Goal: Task Accomplishment & Management: Manage account settings

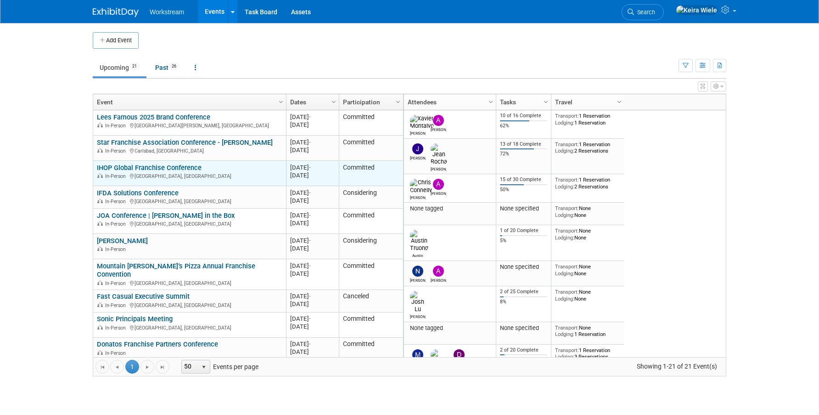
click at [185, 164] on link "IHOP Global Franchise Conference" at bounding box center [149, 167] width 105 height 8
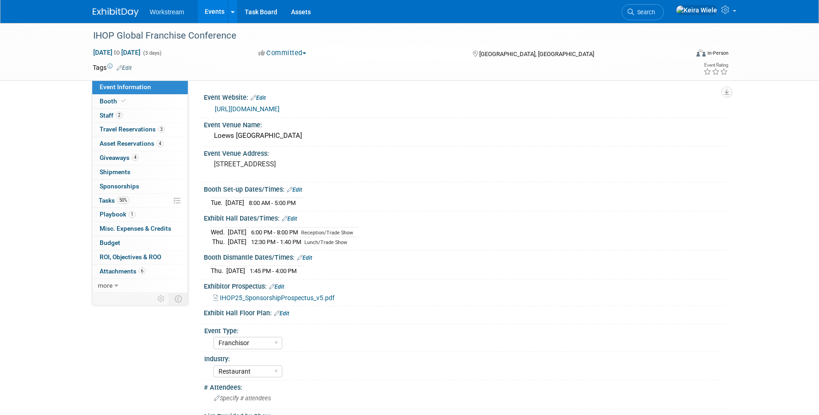
select select "Franchisor"
select select "Restaurant"
select select "No"
select select "[PERSON_NAME]"
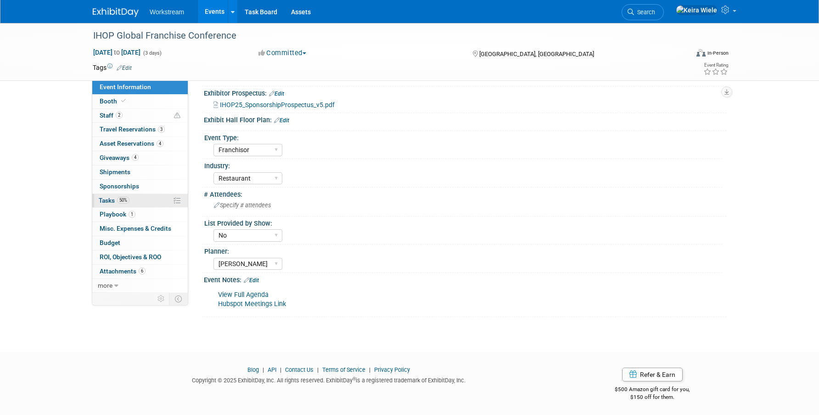
click at [142, 196] on link "50% Tasks 50%" at bounding box center [139, 201] width 95 height 14
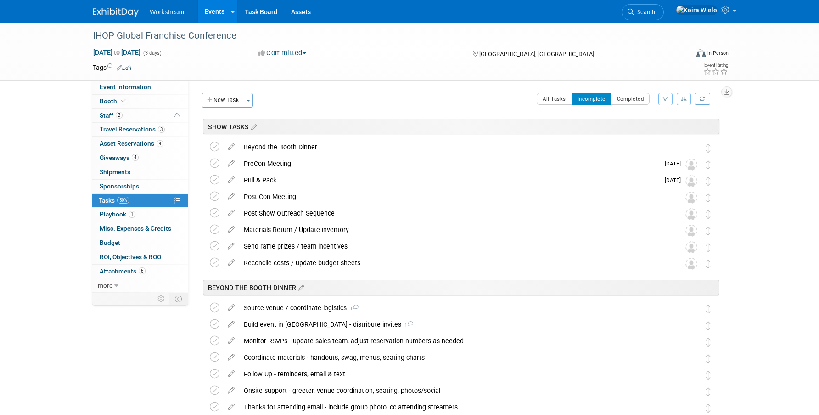
scroll to position [85, 0]
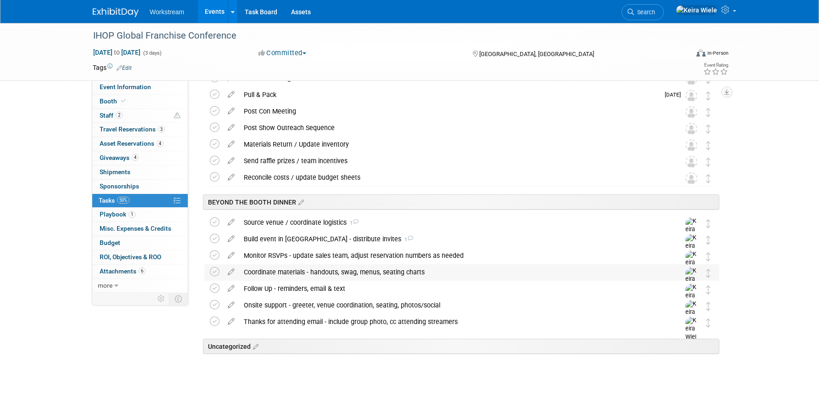
click at [278, 269] on div "Coordinate materials - handouts, swag, menus, seating charts" at bounding box center [453, 272] width 428 height 16
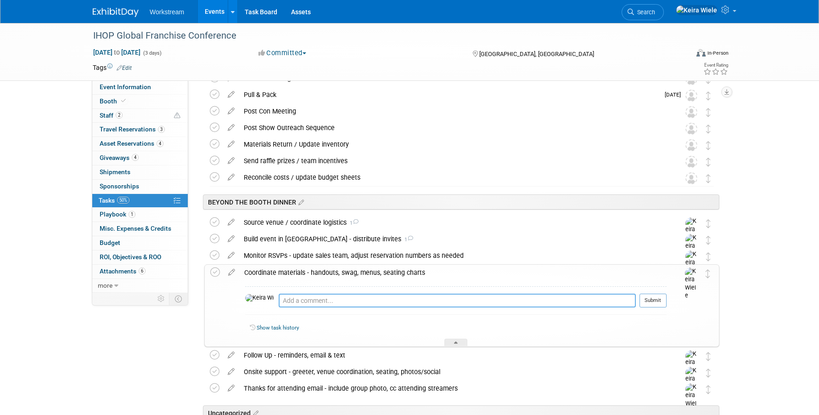
click at [300, 298] on textarea at bounding box center [457, 300] width 357 height 14
type textarea "J"
click at [632, 303] on textarea "Not needed, will use standard menu, no swag or handouts required" at bounding box center [457, 300] width 357 height 14
type textarea "Not needed, will use standard menu, no swag or handouts required"
click at [646, 301] on button "Submit" at bounding box center [652, 300] width 27 height 14
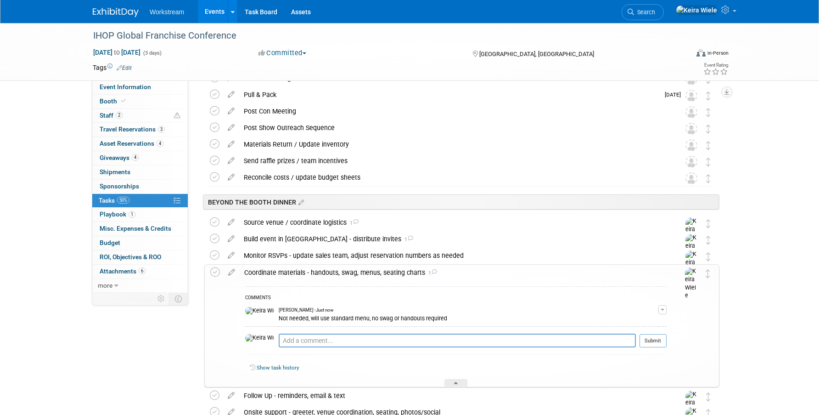
click at [208, 271] on div "Coordinate materials - handouts, swag, menus, seating charts 1 COMMENTS [PERSON…" at bounding box center [461, 325] width 515 height 123
click at [217, 277] on td at bounding box center [216, 325] width 13 height 122
click at [216, 274] on icon at bounding box center [215, 272] width 10 height 10
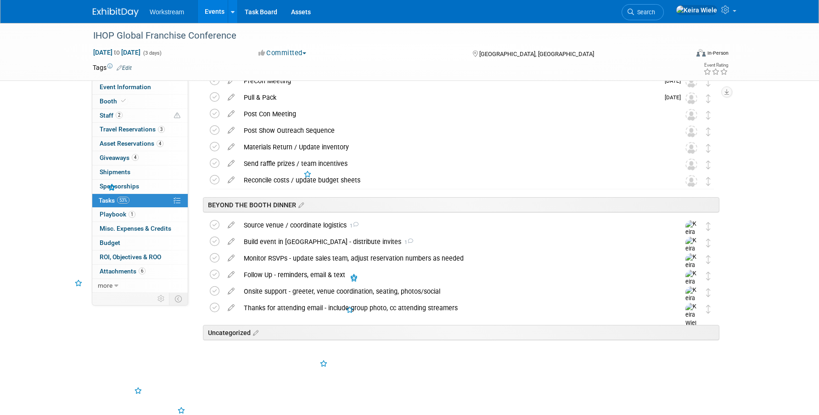
scroll to position [69, 0]
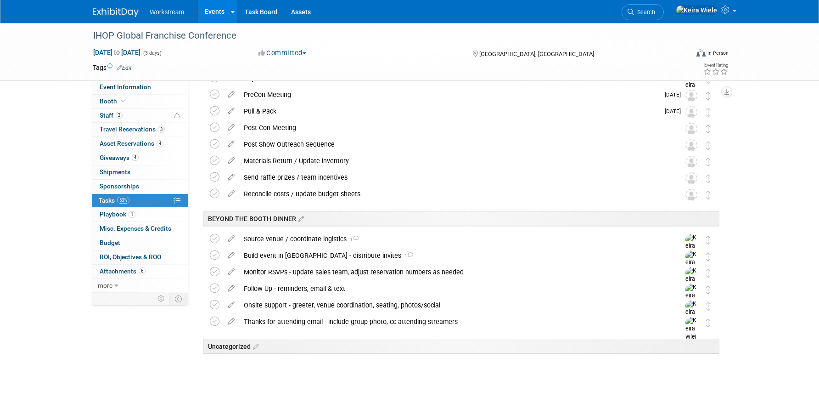
click at [291, 372] on div at bounding box center [460, 368] width 520 height 18
click at [320, 308] on div "Onsite support - greeter, venue coordination, seating, photos/social" at bounding box center [453, 305] width 428 height 16
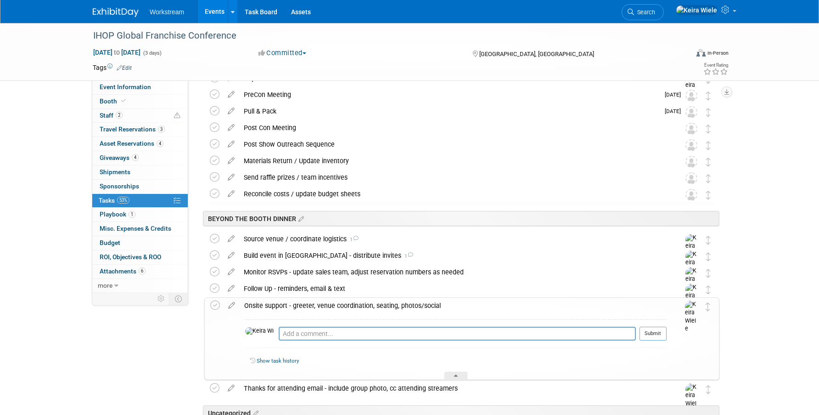
scroll to position [85, 0]
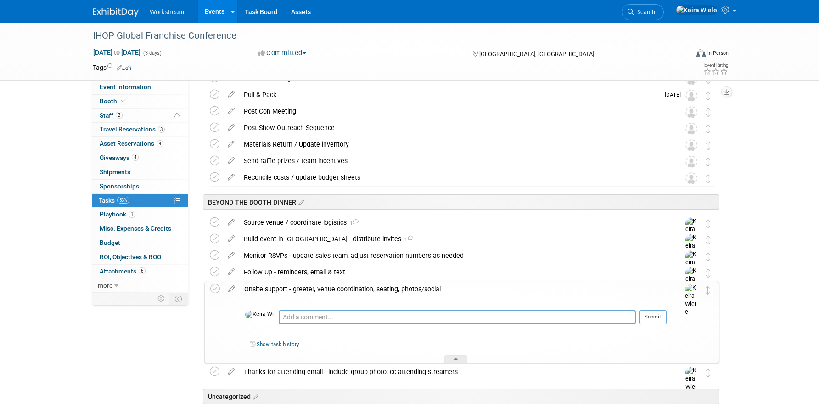
click at [315, 292] on div "Onsite support - greeter, venue coordination, seating, photos/social" at bounding box center [453, 289] width 427 height 16
